Goal: Transaction & Acquisition: Purchase product/service

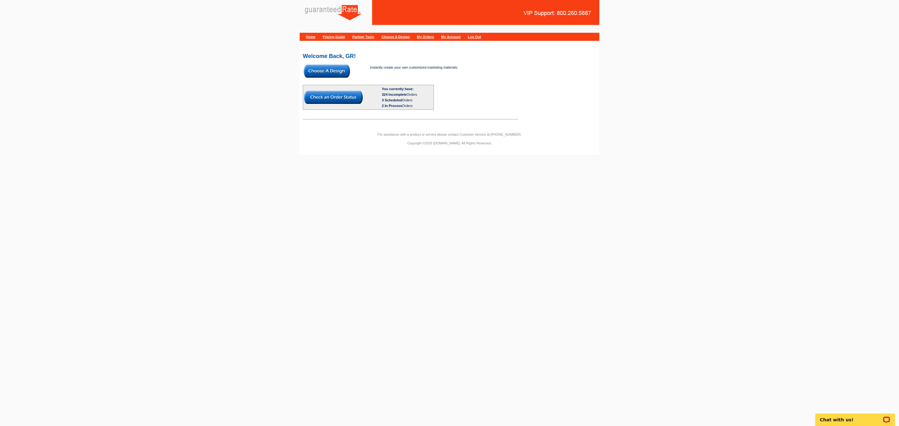
click at [340, 71] on img at bounding box center [327, 71] width 46 height 13
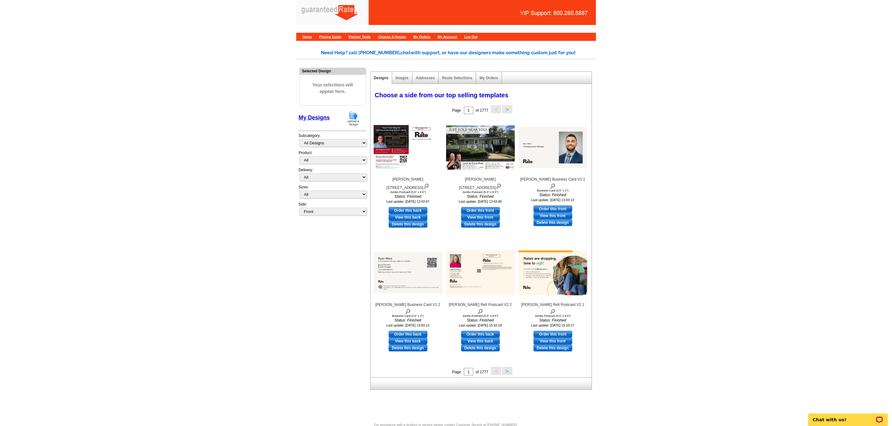
click at [350, 121] on img at bounding box center [353, 118] width 16 height 16
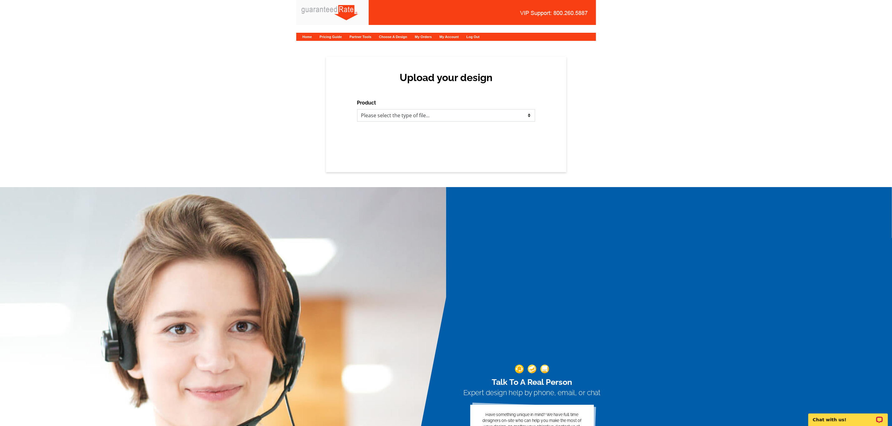
click at [432, 119] on select "Please select the type of file... Postcards Calendars Business Cards Letters an…" at bounding box center [446, 115] width 178 height 12
select select "3"
click at [357, 109] on select "Please select the type of file... Postcards Calendars Business Cards Letters an…" at bounding box center [446, 115] width 178 height 12
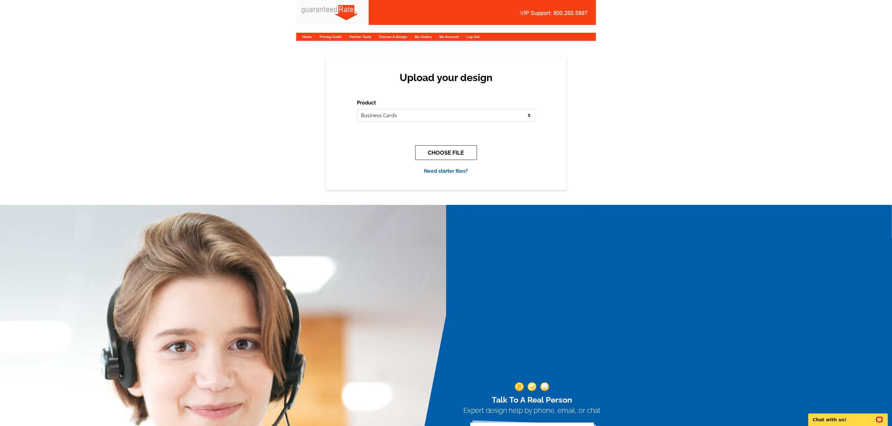
click at [450, 158] on button "CHOOSE FILE" at bounding box center [446, 152] width 62 height 15
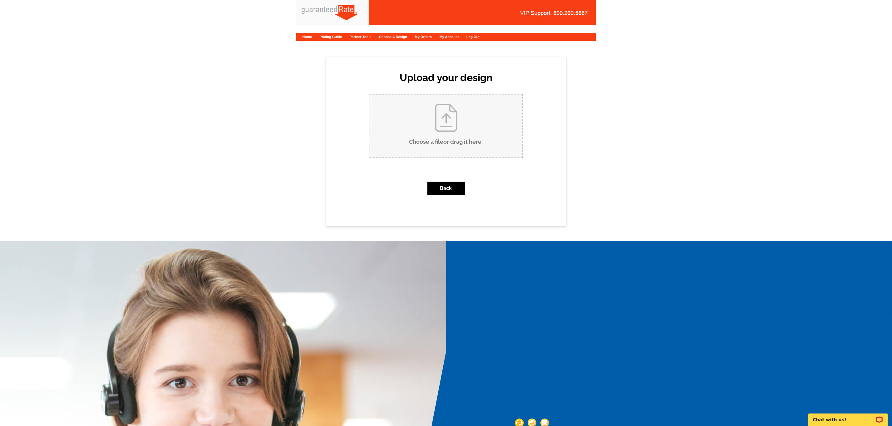
click at [434, 145] on input "Choose a file or drag it here ." at bounding box center [446, 126] width 152 height 63
type input "C:\fakepath\Chris Roberts Business Card V2.pdf"
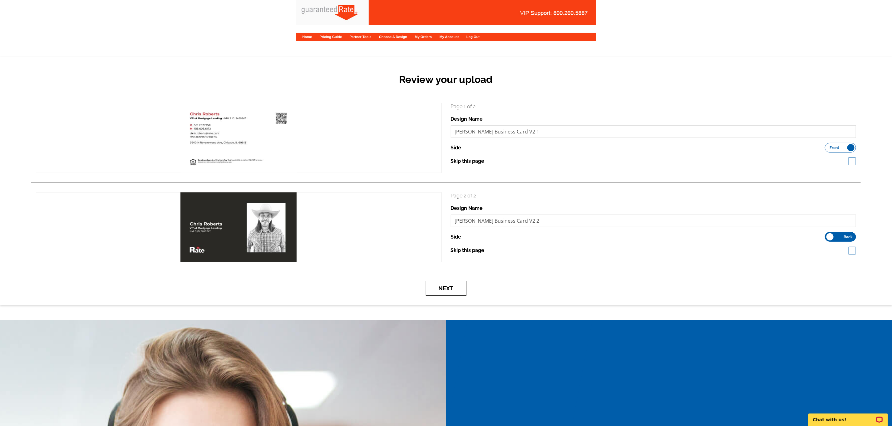
click at [461, 291] on button "Next" at bounding box center [446, 288] width 41 height 15
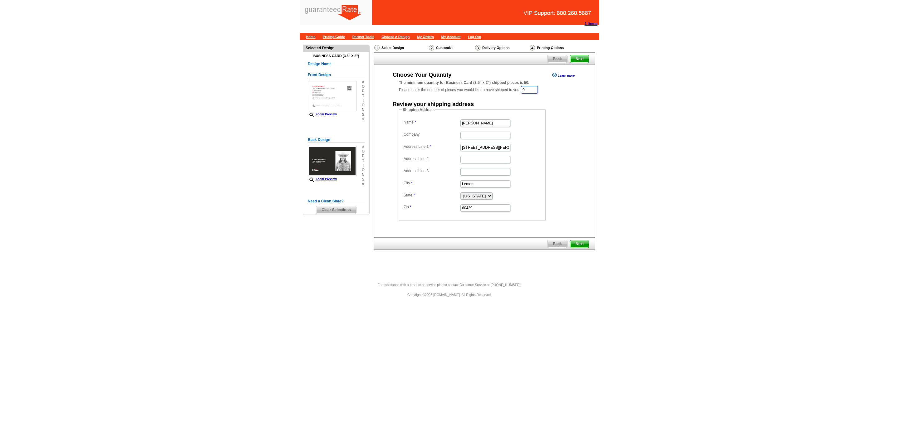
click at [537, 91] on input "0" at bounding box center [529, 89] width 17 height 7
click at [538, 87] on input "0" at bounding box center [529, 89] width 17 height 7
type input "500"
drag, startPoint x: 495, startPoint y: 126, endPoint x: 361, endPoint y: 135, distance: 134.2
click at [365, 135] on div "Need Help? call [PHONE_NUMBER], chat with support, or have our designers make s…" at bounding box center [450, 159] width 300 height 238
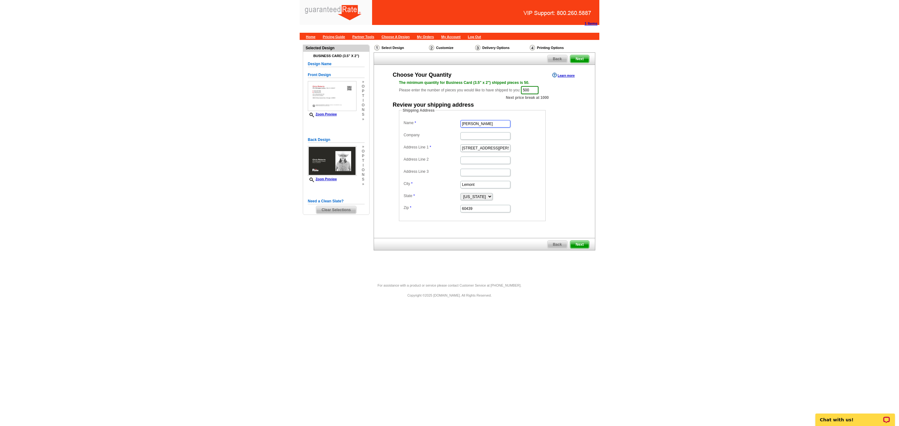
click at [505, 125] on input "[PERSON_NAME]" at bounding box center [485, 123] width 50 height 7
type input "[PERSON_NAME]"
drag, startPoint x: 496, startPoint y: 147, endPoint x: 383, endPoint y: 152, distance: 113.4
click at [383, 152] on div "Choose Your Quantity Learn more The minimum quantity for Business Card (3.5" x …" at bounding box center [484, 146] width 221 height 150
click at [472, 147] on input "Address Line 1" at bounding box center [485, 148] width 50 height 7
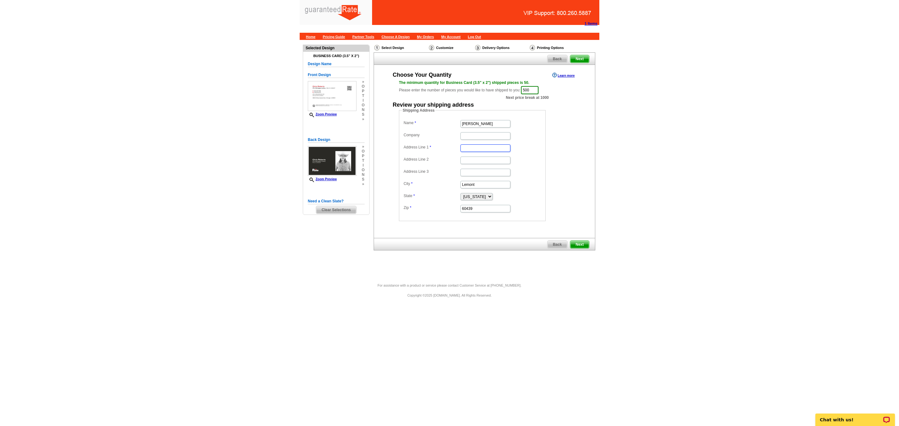
paste input "[STREET_ADDRESS]"
click at [498, 148] on input "[STREET_ADDRESS]" at bounding box center [485, 148] width 50 height 7
type input "[STREET_ADDRESS]"
click at [477, 184] on input "Lemont" at bounding box center [485, 184] width 50 height 7
type input "L"
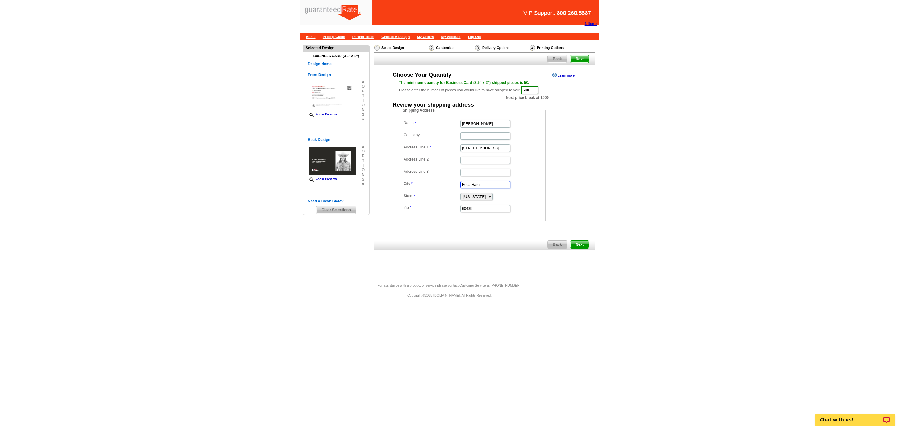
type input "Boca Raton"
click at [490, 199] on select "[US_STATE] [US_STATE] [US_STATE] [US_STATE] [US_STATE] [US_STATE] [US_STATE] [U…" at bounding box center [476, 196] width 32 height 7
select select "FL"
click at [460, 195] on select "[US_STATE] [US_STATE] [US_STATE] [US_STATE] [US_STATE] [US_STATE] [US_STATE] [U…" at bounding box center [476, 196] width 32 height 7
drag, startPoint x: 489, startPoint y: 212, endPoint x: 357, endPoint y: 221, distance: 132.0
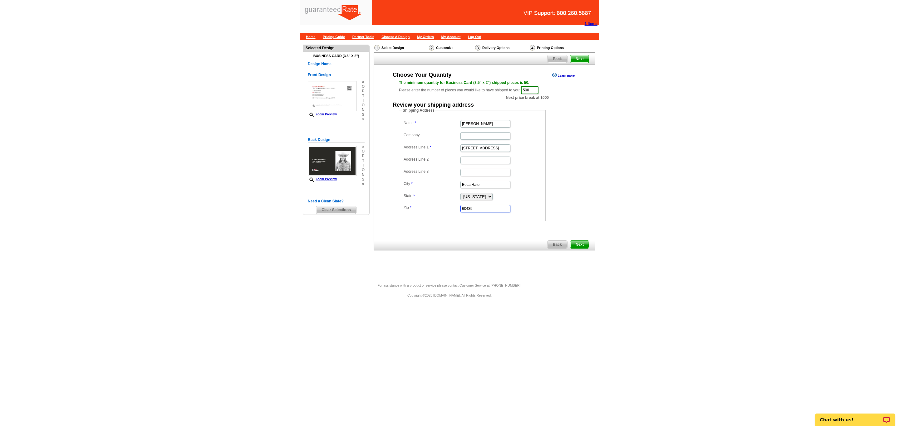
click at [357, 221] on div "Need Help? call [PHONE_NUMBER], chat with support, or have our designers make s…" at bounding box center [450, 159] width 300 height 238
paste input "33431"
type input "33431"
click at [575, 243] on span "Next" at bounding box center [579, 244] width 19 height 7
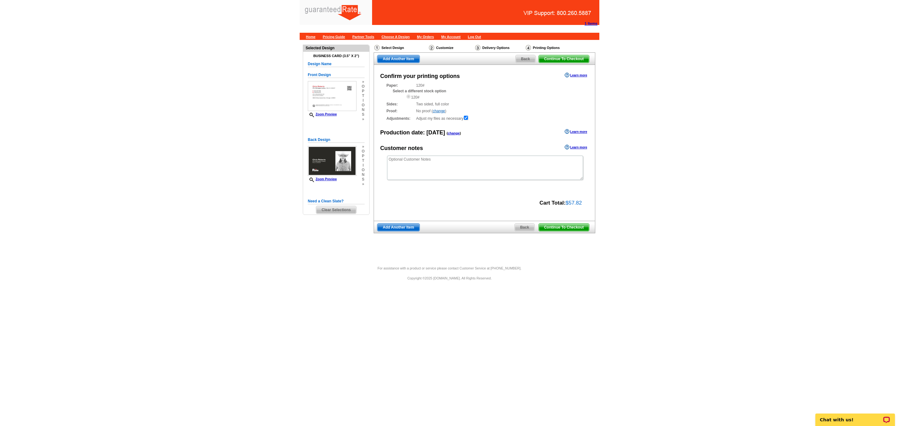
click at [565, 225] on link "Continue To Checkout" at bounding box center [563, 227] width 51 height 8
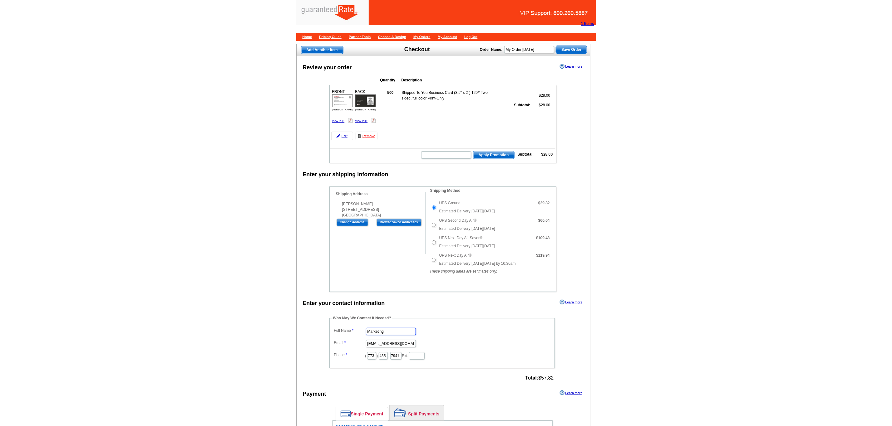
drag, startPoint x: 367, startPoint y: 351, endPoint x: 351, endPoint y: 357, distance: 17.1
click at [351, 357] on dl "Full Name Marketing Email marketing@guaranteedrate.com Phone ( 773 ) 435 - 7941…" at bounding box center [441, 343] width 219 height 34
type input "D"
type input "[PERSON_NAME]"
type input "[PERSON_NAME][EMAIL_ADDRESS][PERSON_NAME][DOMAIN_NAME]"
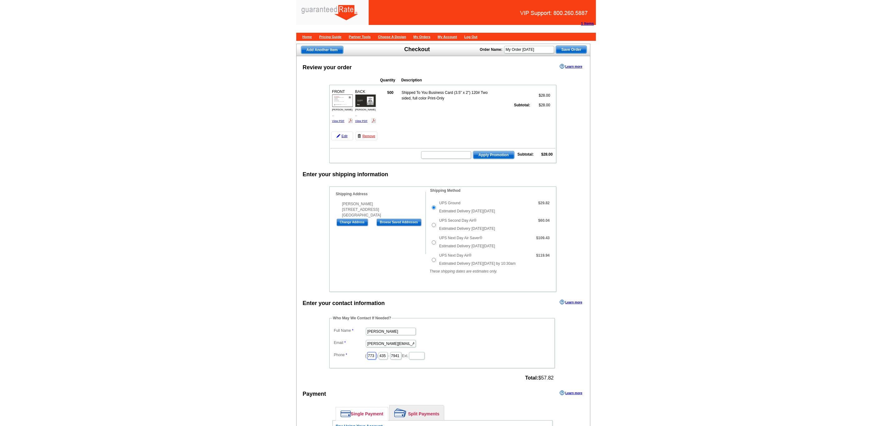
drag, startPoint x: 375, startPoint y: 365, endPoint x: 348, endPoint y: 369, distance: 28.1
click at [348, 360] on dd "( 773 ) 435 - 7941 Ext." at bounding box center [441, 356] width 219 height 10
type input "509"
drag, startPoint x: 374, startPoint y: 364, endPoint x: 332, endPoint y: 370, distance: 42.6
click at [332, 369] on fieldset "Who May We Contact If Needed? Full Name Daniel Zorn Email daniel.zorn@rate.com …" at bounding box center [441, 342] width 225 height 53
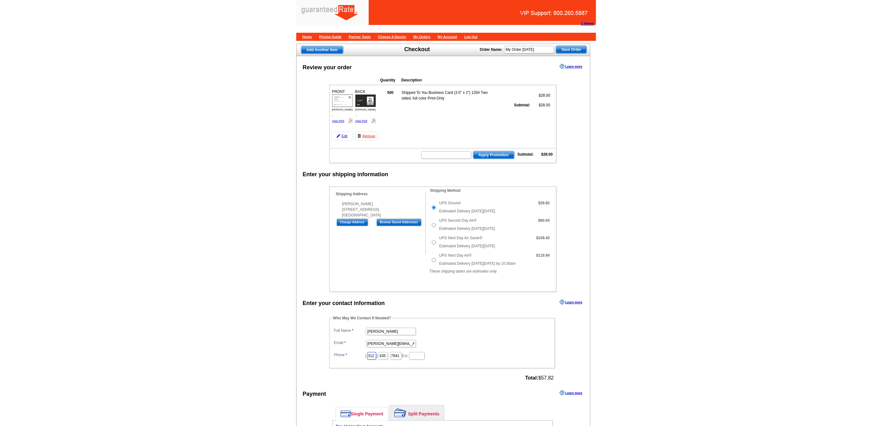
type input "312"
type input "509"
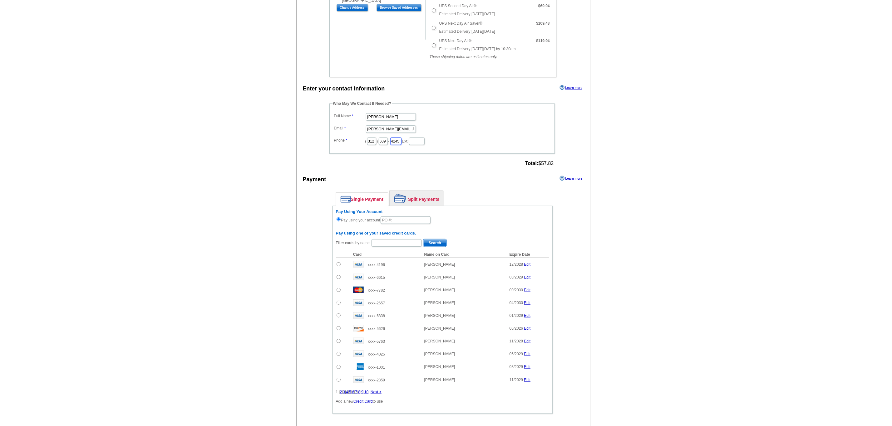
scroll to position [234, 0]
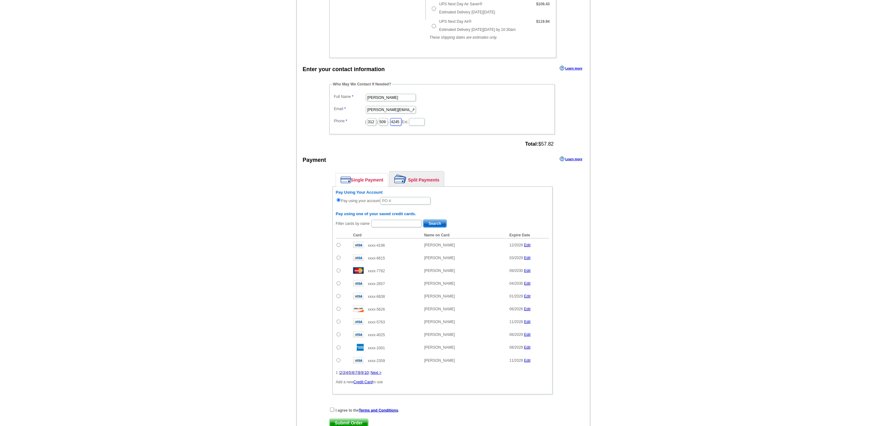
type input "4245"
click at [396, 205] on div "Pay Using Your Account Pay using your account" at bounding box center [442, 197] width 213 height 15
click at [394, 205] on input "text" at bounding box center [405, 200] width 50 height 7
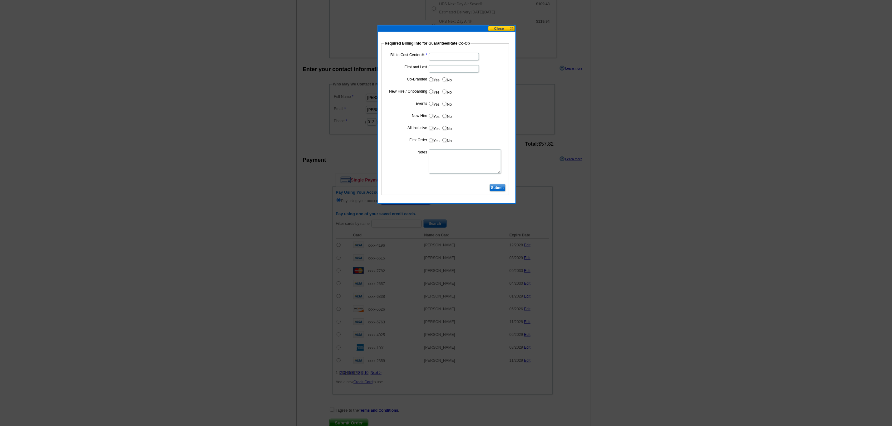
type input "09302025_DZ_358"
click at [441, 55] on input "Bill to Cost Center #:" at bounding box center [454, 56] width 50 height 7
type input "5293"
type input "[PERSON_NAME]"
click at [443, 80] on input "No" at bounding box center [444, 79] width 4 height 4
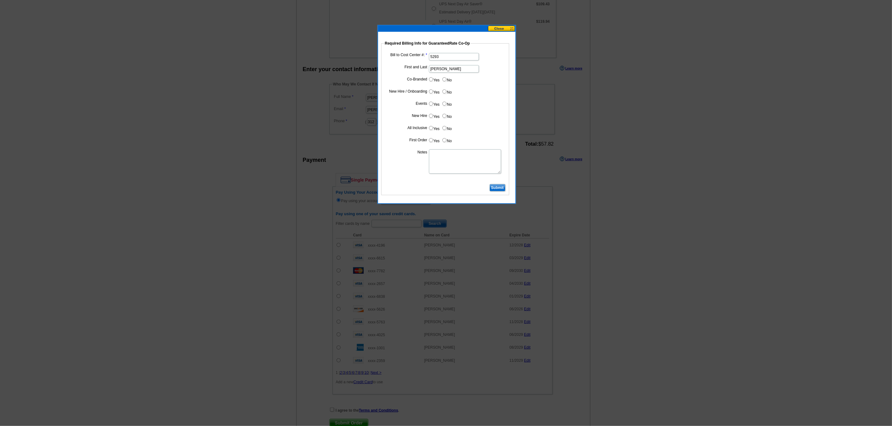
radio input "true"
click at [430, 93] on input "Yes" at bounding box center [431, 92] width 4 height 4
radio input "true"
click at [445, 105] on input "No" at bounding box center [444, 104] width 4 height 4
radio input "true"
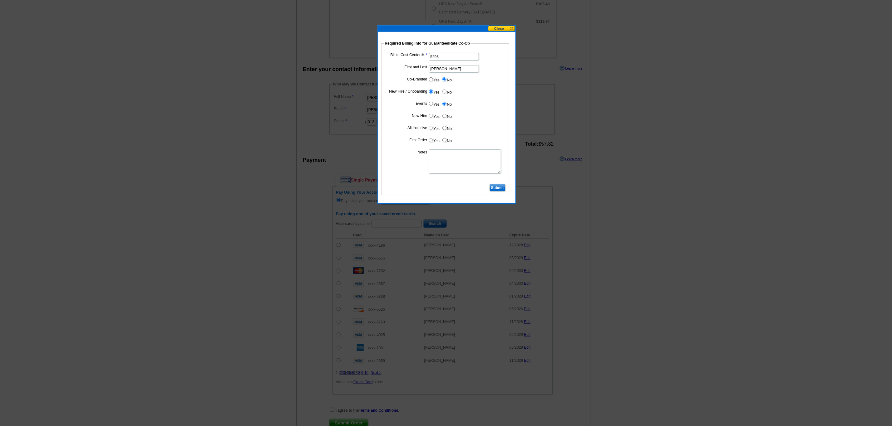
click at [430, 118] on input "Yes" at bounding box center [431, 116] width 4 height 4
radio input "true"
click at [445, 130] on input "No" at bounding box center [444, 128] width 4 height 4
radio input "true"
click at [431, 140] on input "Yes" at bounding box center [431, 140] width 4 height 4
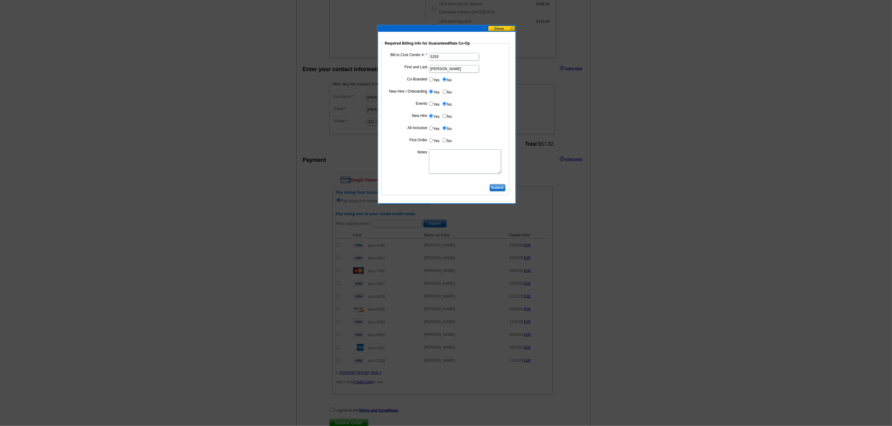
radio input "true"
click at [443, 164] on textarea "Notes" at bounding box center [465, 162] width 72 height 24
type textarea "5"
type textarea "CC: 5293. First order. Branch P&L to cover not individual."
click at [498, 138] on dl "Bill to Cost Center #: 5293 First and Last Chris Roberts Co-Branded Yes No Cost…" at bounding box center [445, 116] width 122 height 131
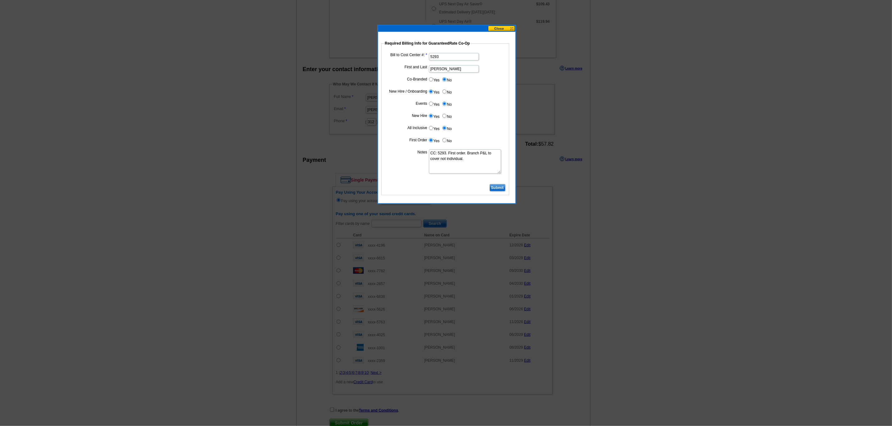
click at [503, 189] on input "Submit" at bounding box center [497, 187] width 16 height 7
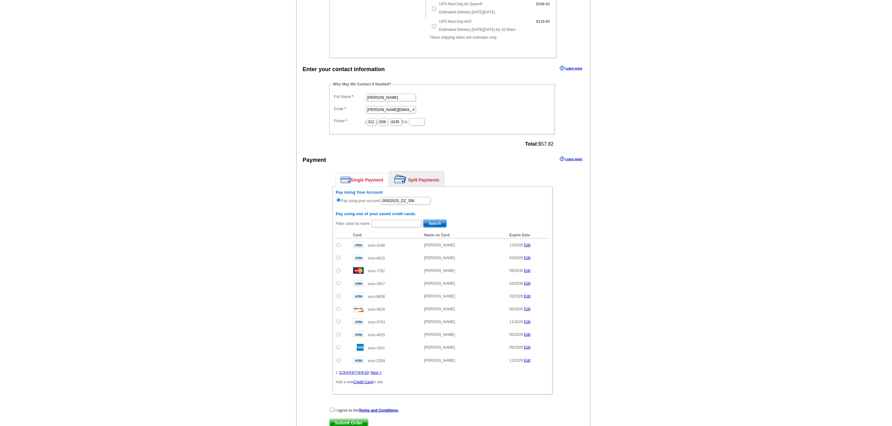
scroll to position [316, 0]
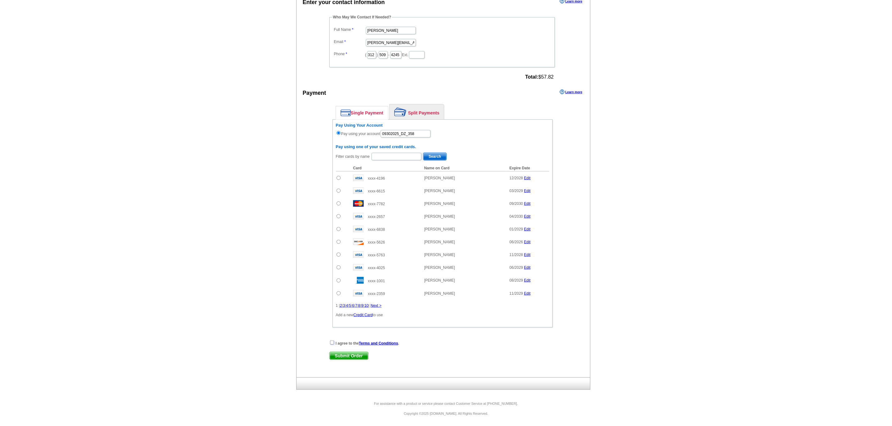
click at [332, 341] on input "checkbox" at bounding box center [332, 343] width 4 height 4
checkbox input "true"
click at [352, 353] on span "Submit Order" at bounding box center [349, 355] width 38 height 7
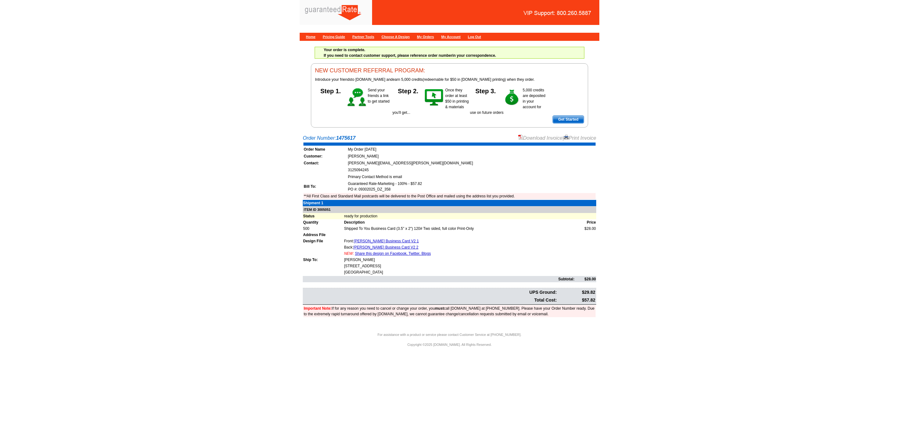
click at [529, 140] on link "Download Invoice" at bounding box center [540, 137] width 44 height 5
